Goal: Contribute content: Contribute content

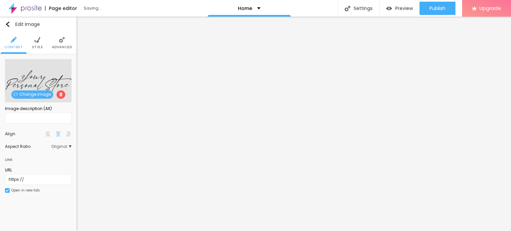
click at [41, 95] on span "Change image" at bounding box center [32, 94] width 42 height 8
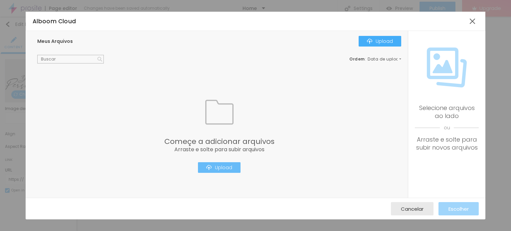
click at [228, 173] on button "Upload" at bounding box center [219, 167] width 43 height 11
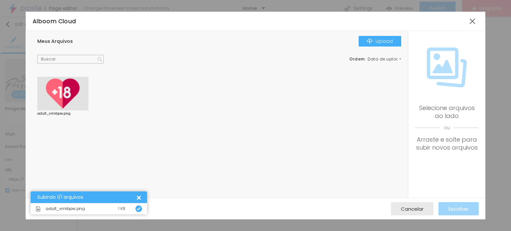
click at [52, 88] on div at bounding box center [62, 94] width 51 height 34
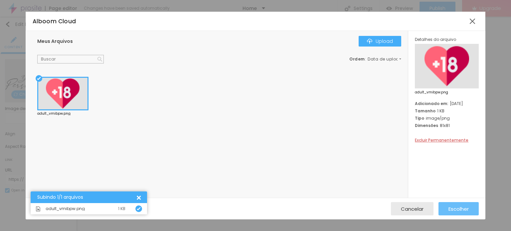
click at [450, 210] on span "Escolher" at bounding box center [458, 209] width 20 height 6
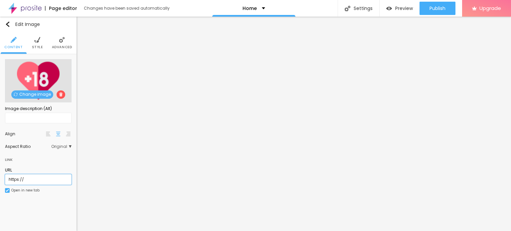
click at [51, 179] on input "https://" at bounding box center [38, 179] width 67 height 11
paste input "[DOMAIN_NAME][URL]"
type input "[URL][DOMAIN_NAME]"
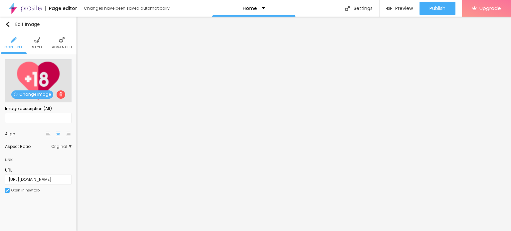
click at [53, 196] on div "URL [URL][DOMAIN_NAME] Open in new tab" at bounding box center [38, 182] width 67 height 37
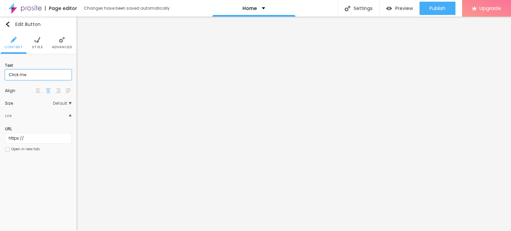
click at [54, 79] on input "Click me" at bounding box center [38, 75] width 67 height 11
paste input "WhatsApp: ✆ [PHONE_NUMBER]"
type input "WhatsApp: ✆ [PHONE_NUMBER]"
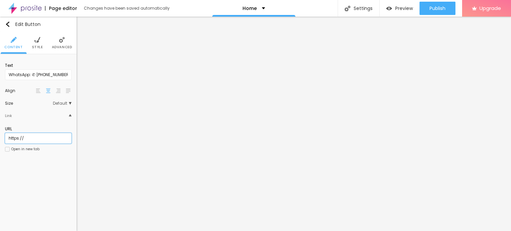
click at [35, 137] on input "https://" at bounding box center [38, 138] width 67 height 11
paste input "[DOMAIN_NAME][URL]"
type input "[URL][DOMAIN_NAME]"
click at [22, 149] on div "Open in new tab" at bounding box center [25, 149] width 28 height 3
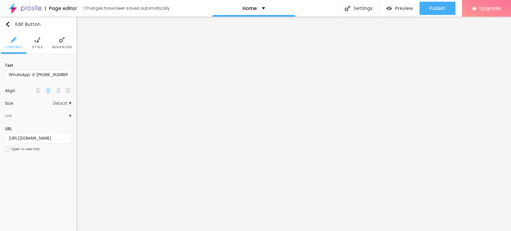
scroll to position [0, 0]
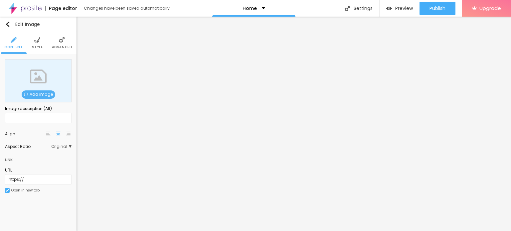
click at [35, 95] on span "Add image" at bounding box center [39, 94] width 34 height 8
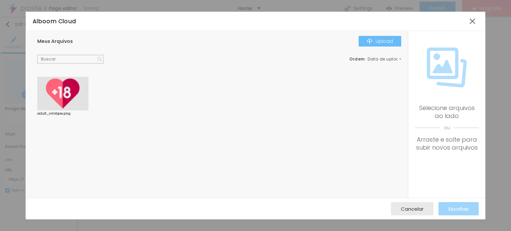
click at [381, 39] on div "Upload" at bounding box center [380, 41] width 26 height 5
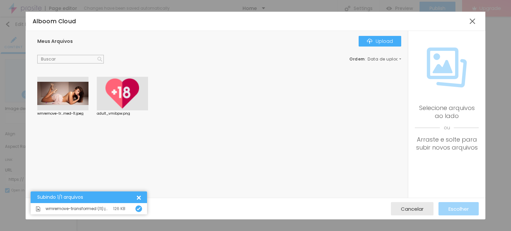
click at [68, 90] on div at bounding box center [62, 94] width 51 height 34
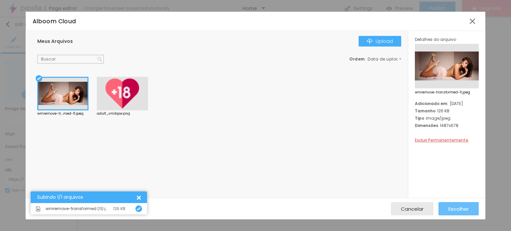
click at [471, 210] on button "Escolher" at bounding box center [458, 208] width 40 height 13
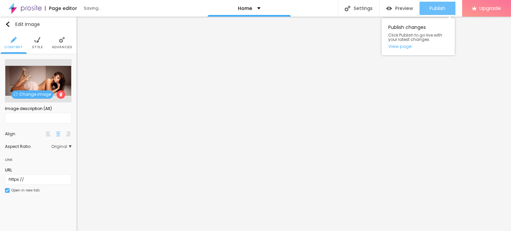
click at [435, 4] on div "Publish" at bounding box center [437, 8] width 16 height 13
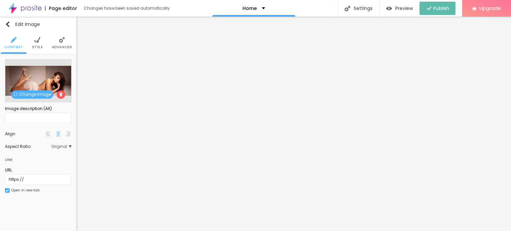
click at [21, 10] on img at bounding box center [24, 8] width 33 height 17
